Goal: Find specific page/section: Find specific page/section

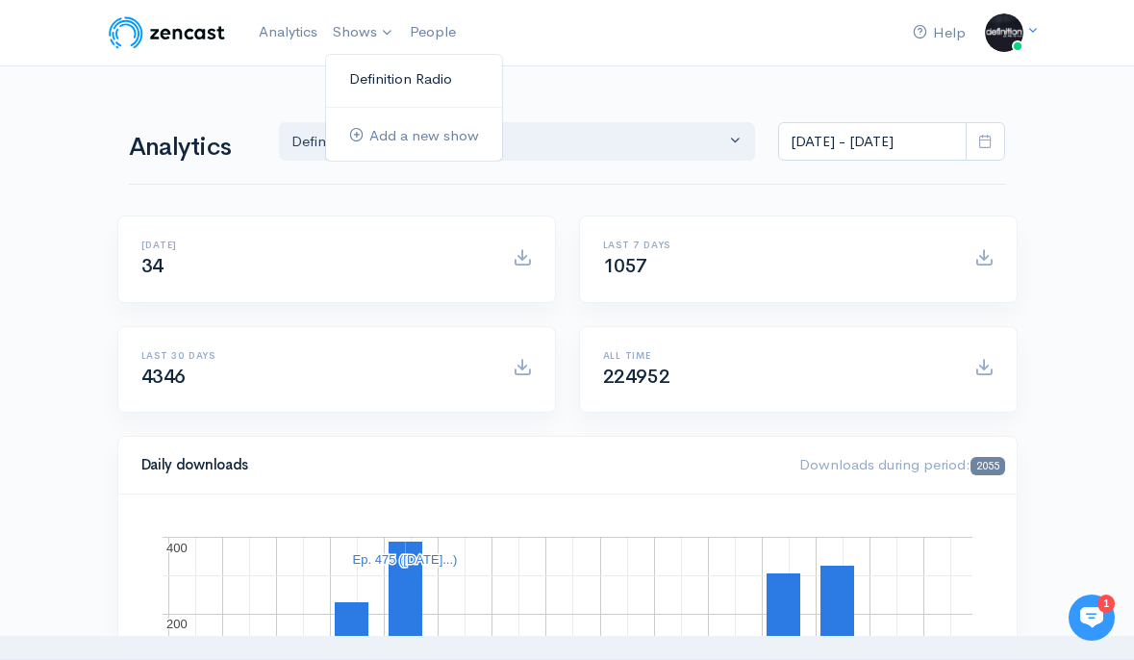
click at [394, 67] on link "Definition Radio" at bounding box center [414, 80] width 176 height 34
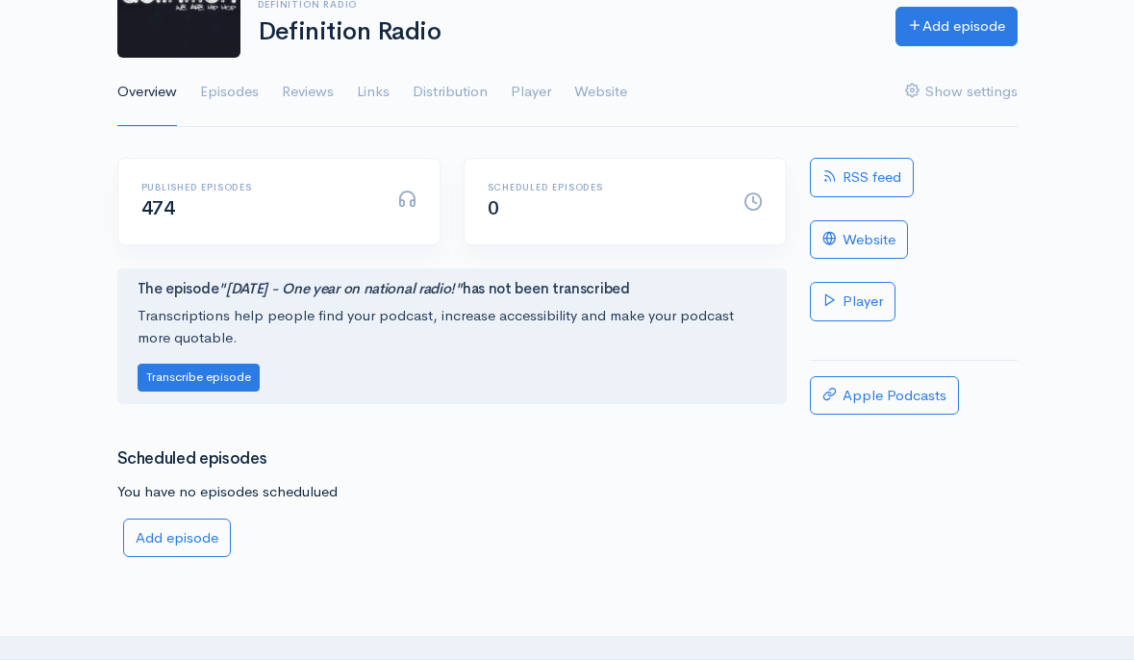
scroll to position [61, 0]
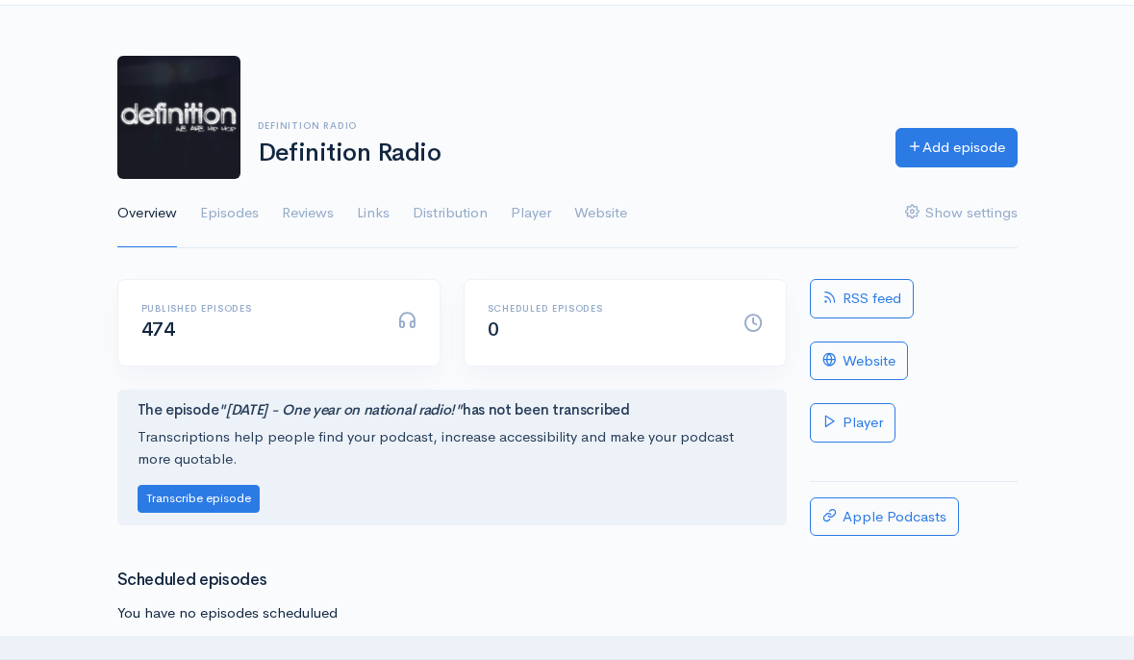
click at [155, 214] on link "Overview" at bounding box center [147, 213] width 60 height 69
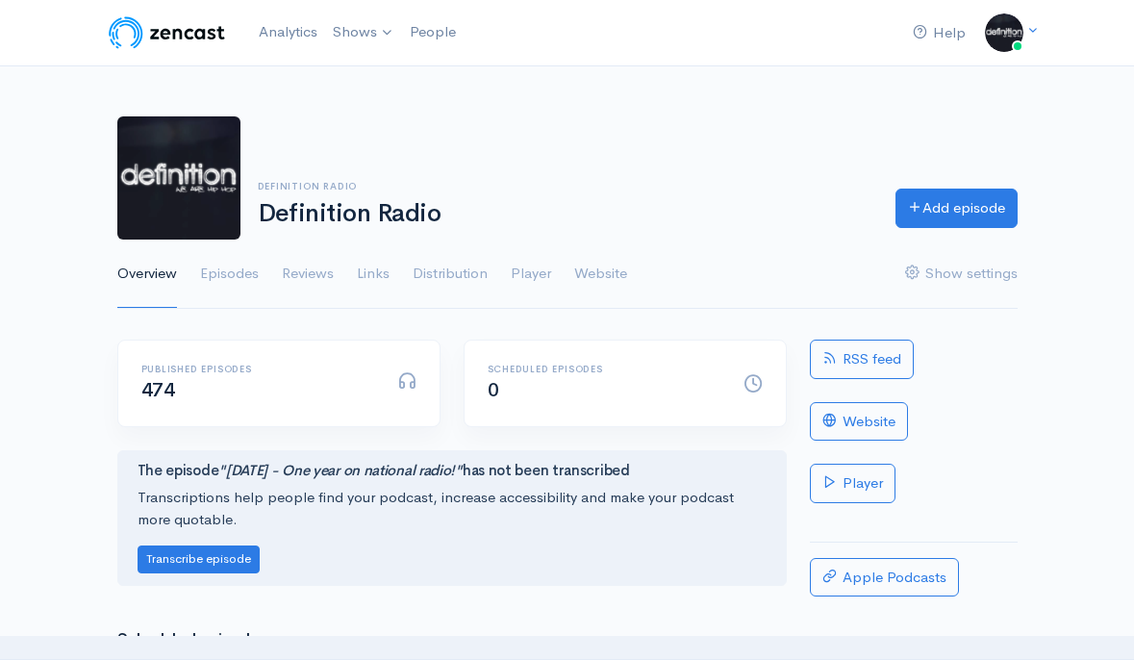
scroll to position [0, 0]
click at [300, 35] on link "Analytics" at bounding box center [288, 32] width 74 height 41
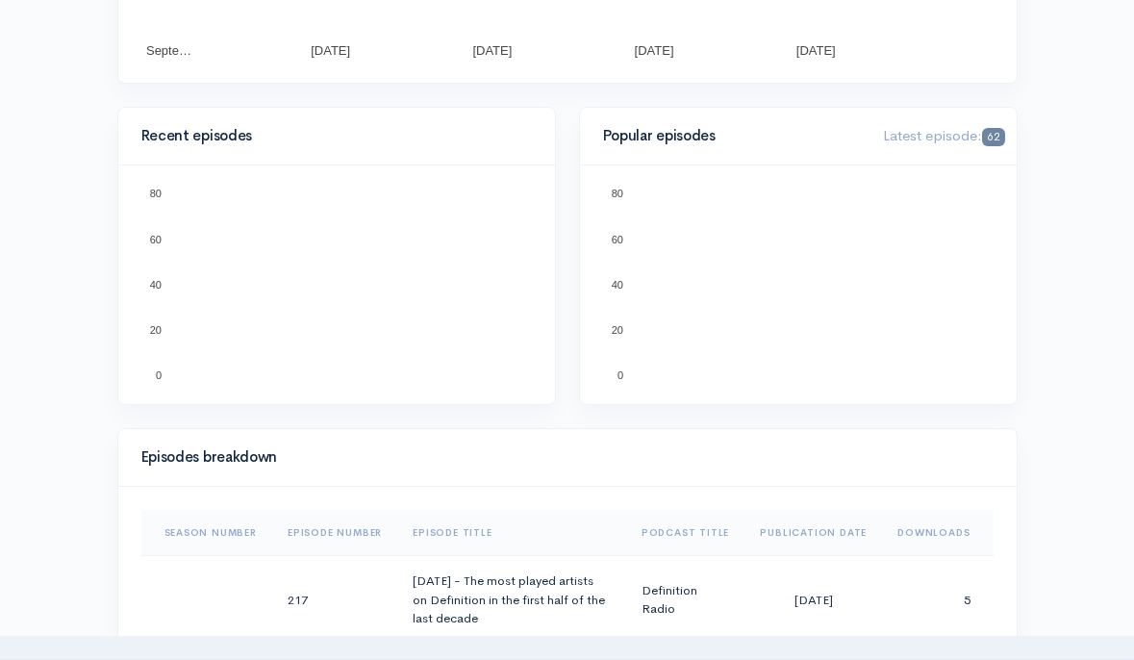
scroll to position [652, 0]
